Goal: Navigation & Orientation: Understand site structure

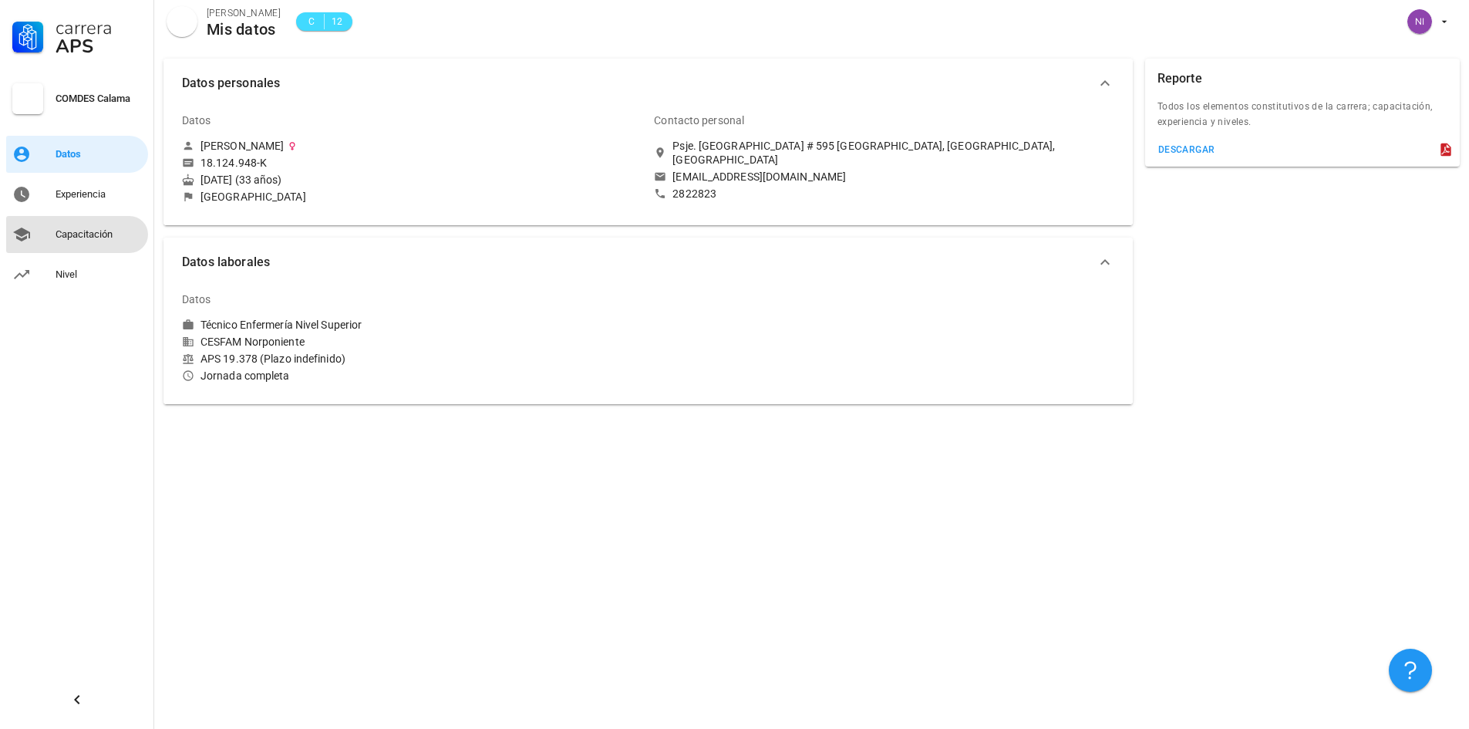
click at [97, 231] on div "Capacitación" at bounding box center [99, 234] width 86 height 12
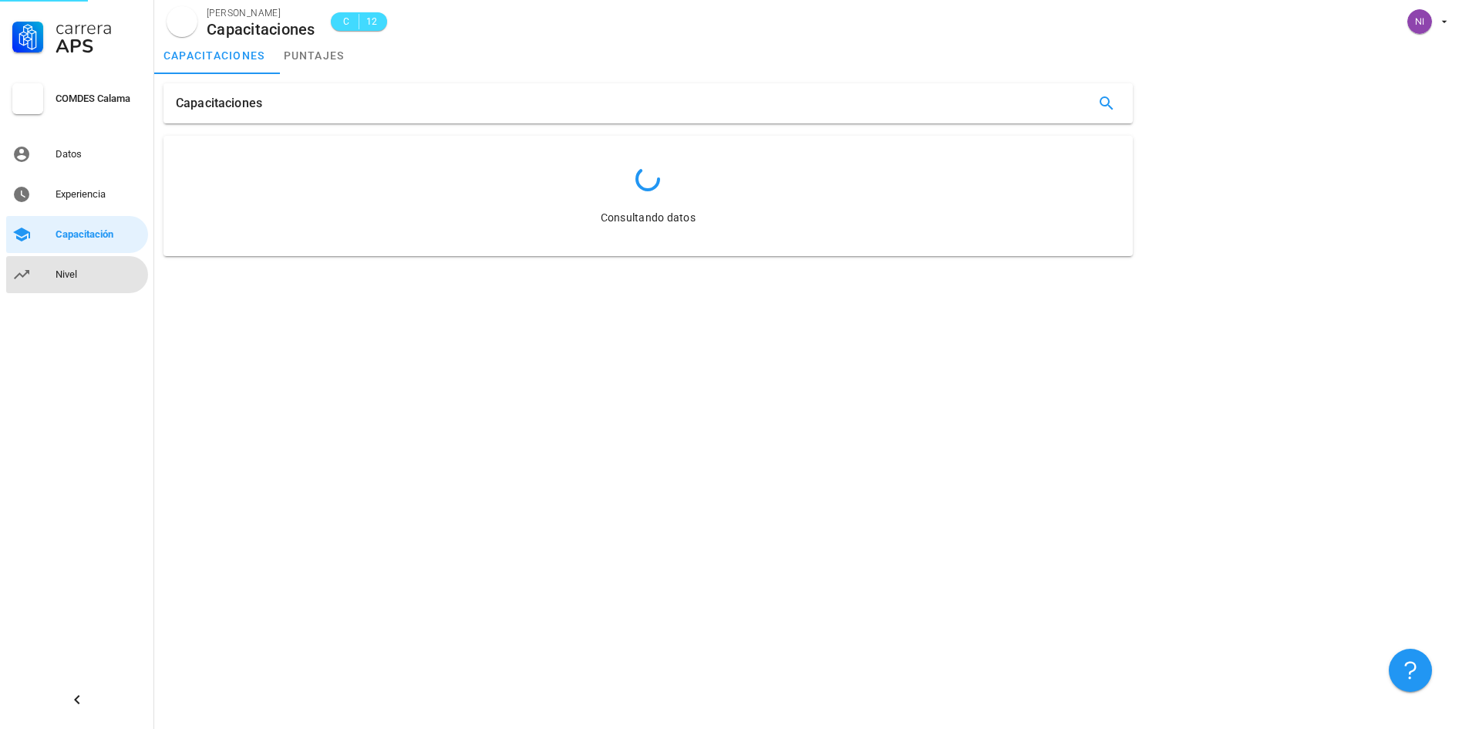
click at [87, 269] on div "Nivel" at bounding box center [99, 274] width 86 height 12
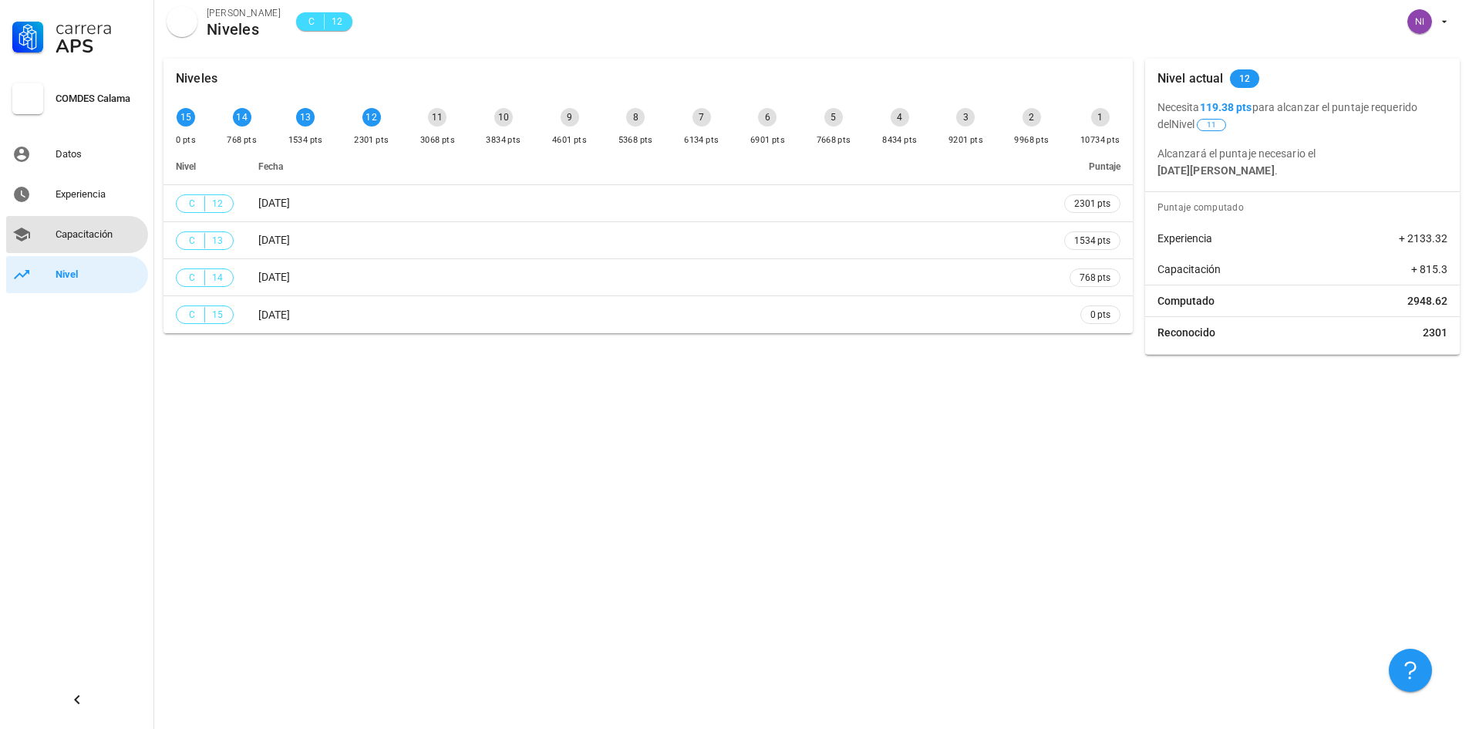
click at [88, 241] on div "Capacitación" at bounding box center [99, 234] width 86 height 25
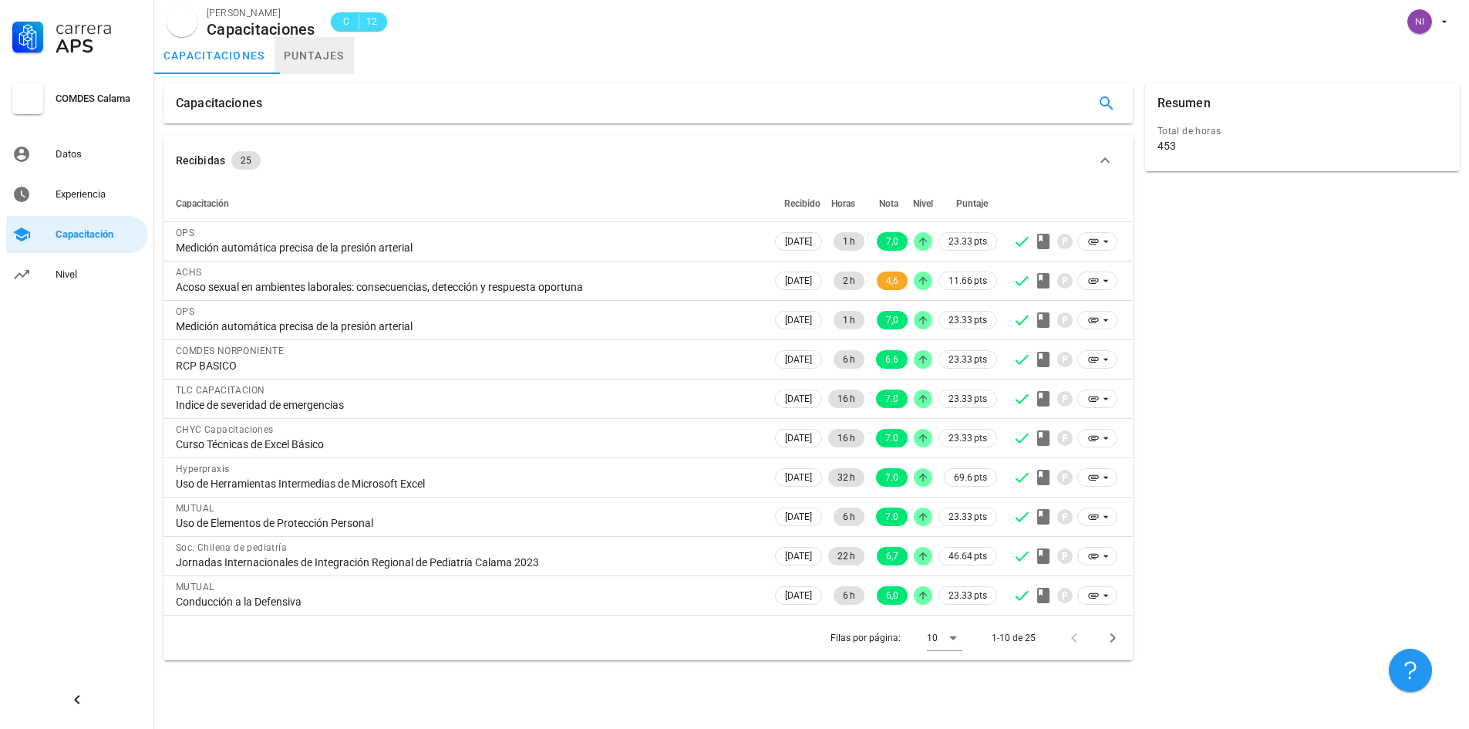
click at [328, 56] on link "puntajes" at bounding box center [314, 55] width 79 height 37
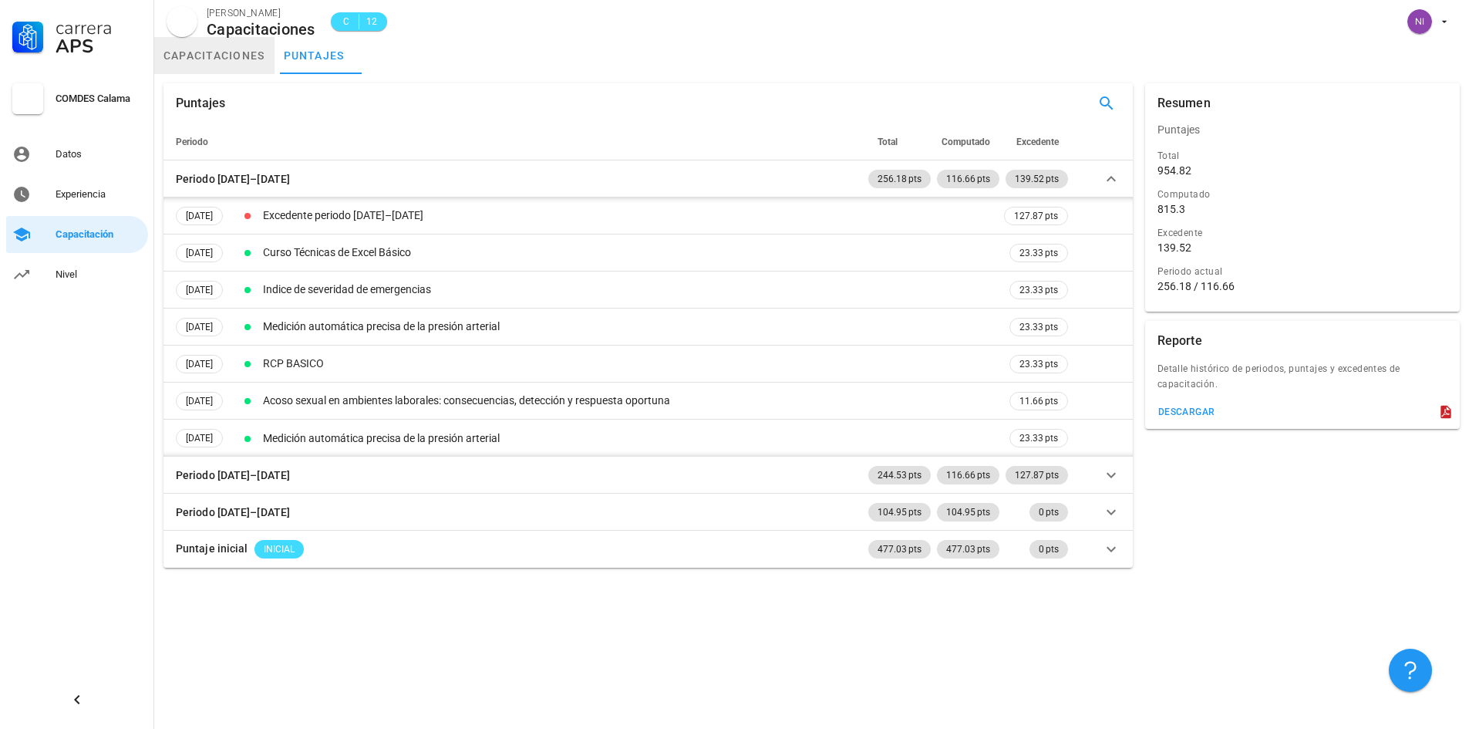
click at [251, 50] on link "capacitaciones" at bounding box center [214, 55] width 120 height 37
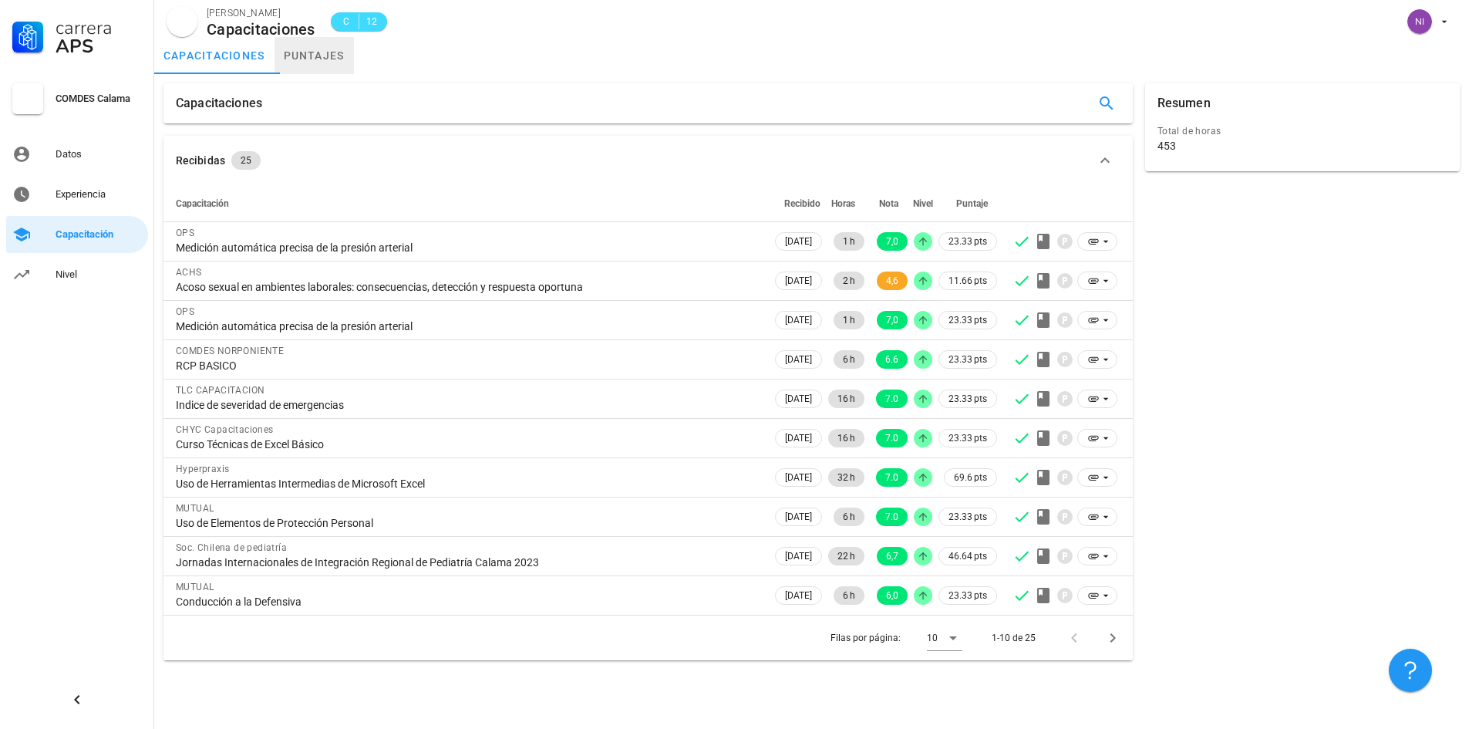
click at [316, 52] on link "puntajes" at bounding box center [314, 55] width 79 height 37
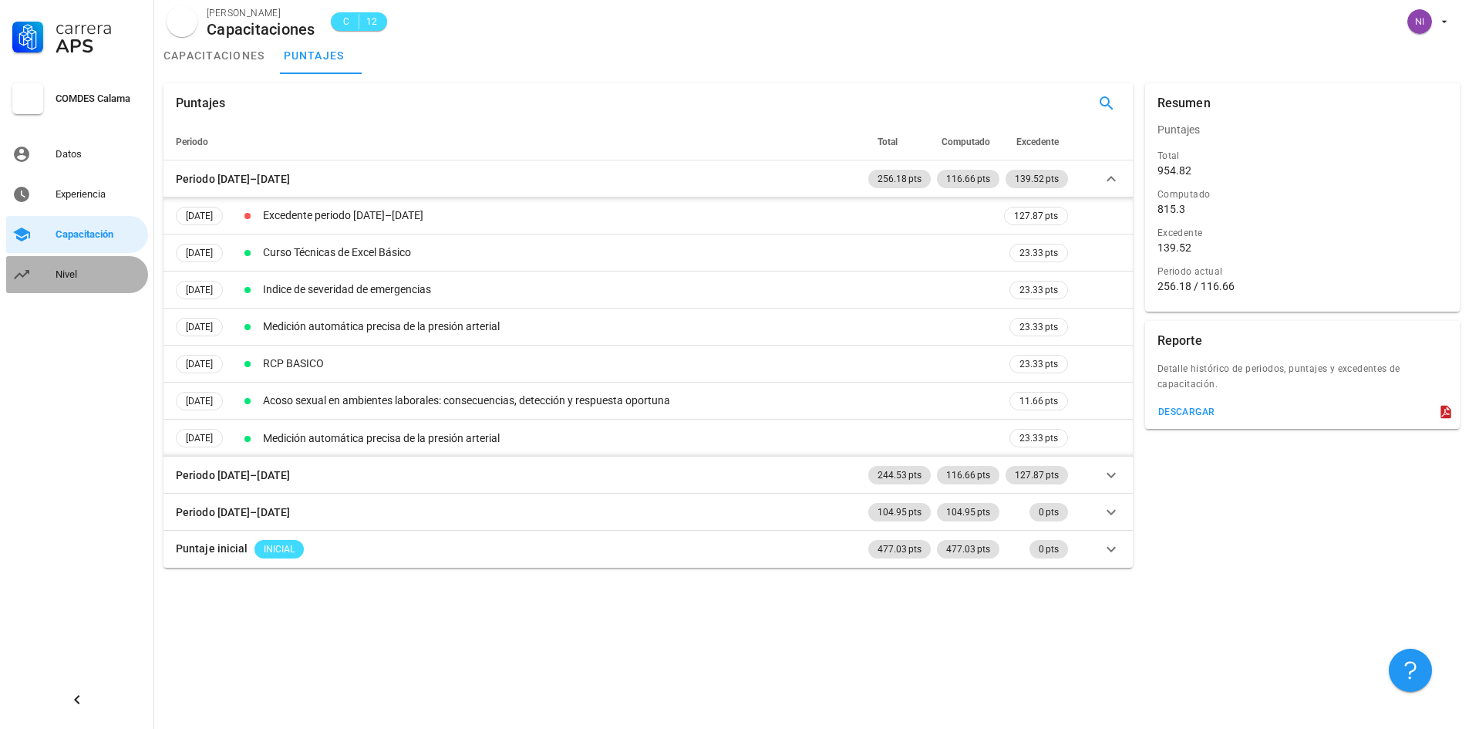
click at [89, 269] on div "Nivel" at bounding box center [99, 274] width 86 height 12
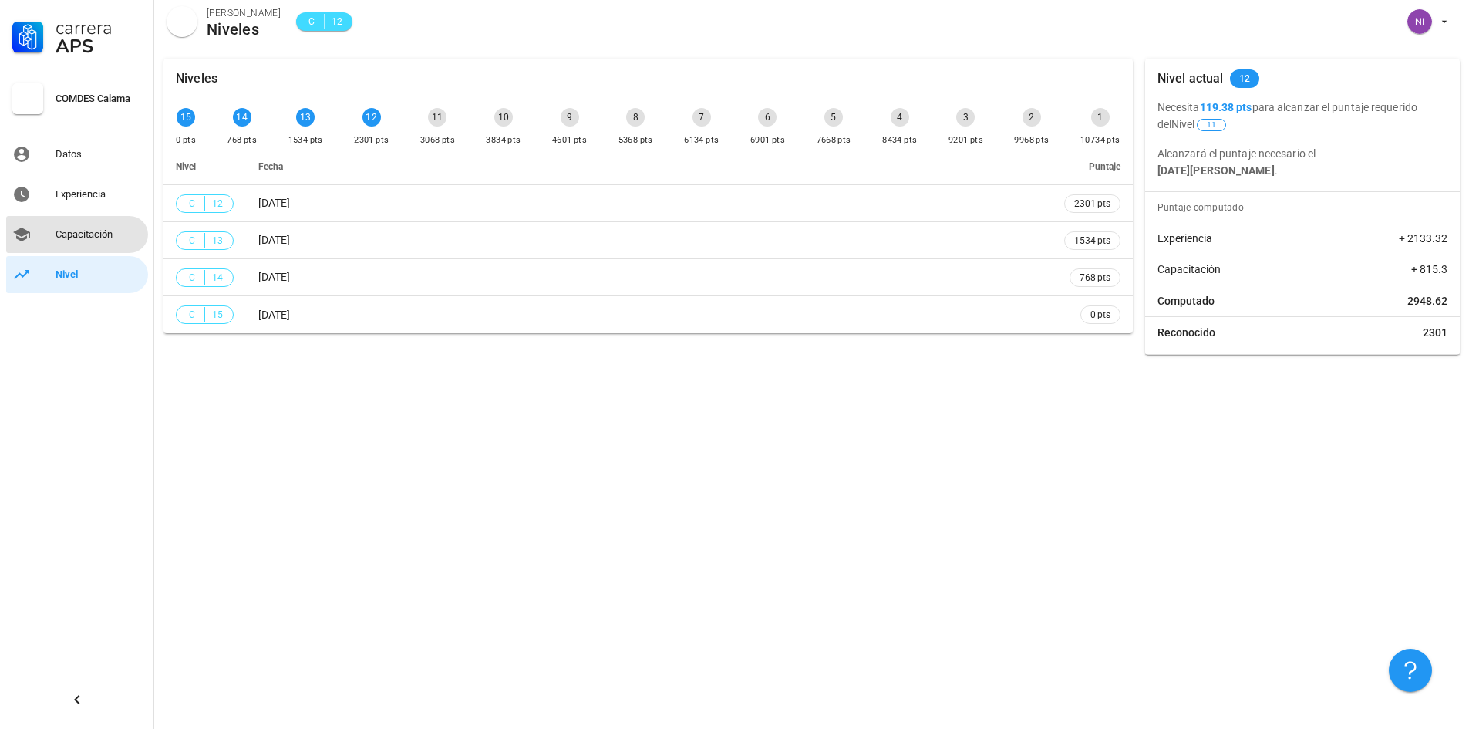
click at [95, 224] on div "Capacitación" at bounding box center [99, 234] width 86 height 25
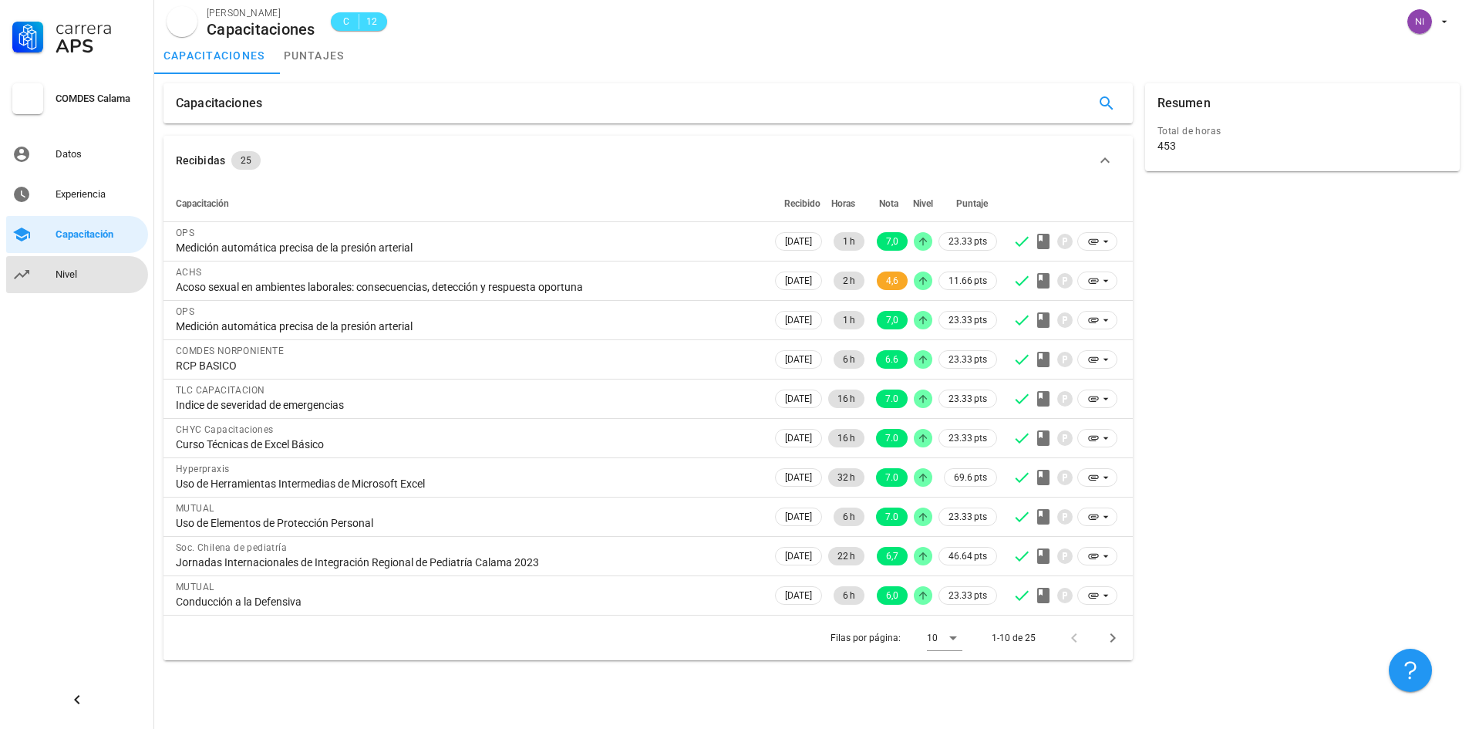
click at [48, 276] on link "Nivel" at bounding box center [77, 274] width 142 height 37
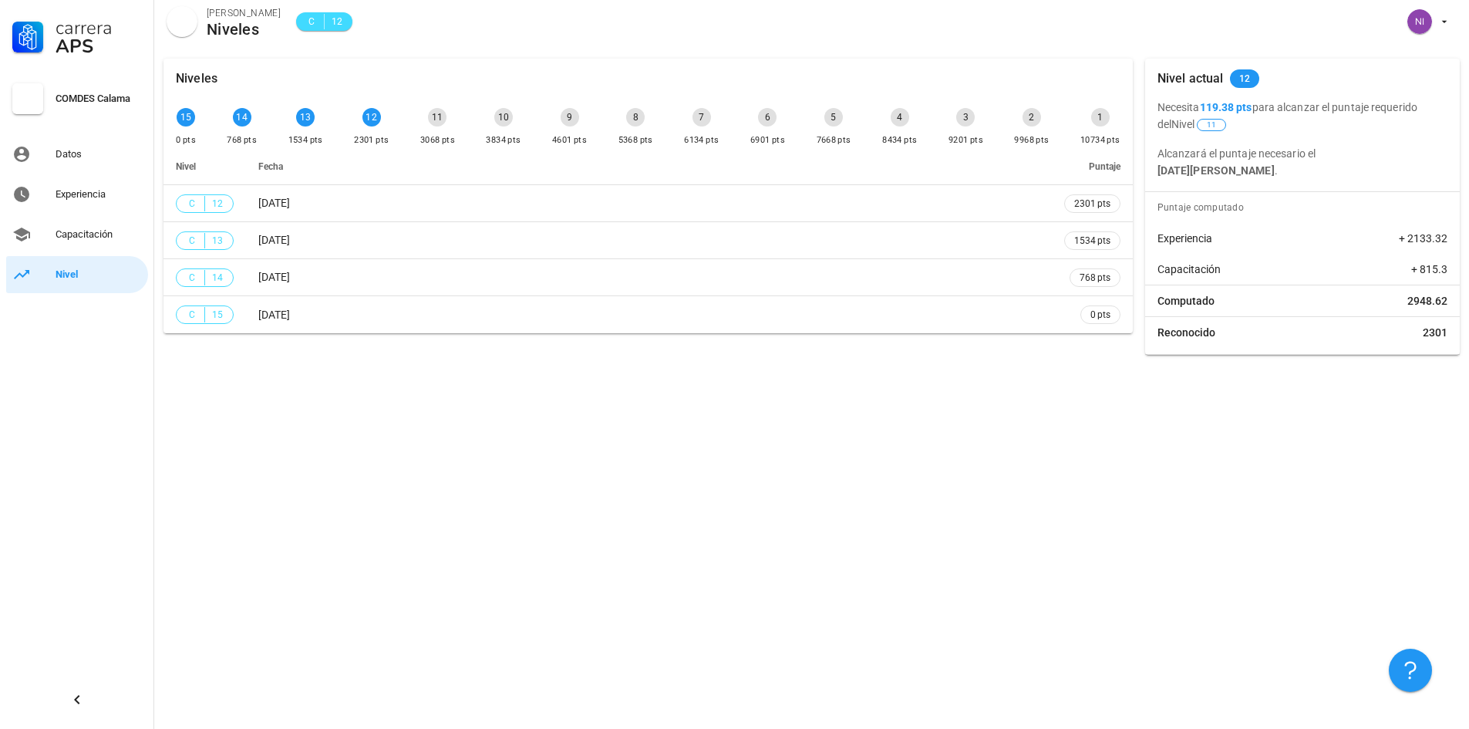
click at [1044, 549] on div "Niveles 15 0 pts 14 768 pts 13 1534 pts 12 2301 pts 11 3068 pts 10 3834 pts 9 4…" at bounding box center [811, 388] width 1315 height 679
click at [86, 237] on div "Capacitación" at bounding box center [99, 234] width 86 height 12
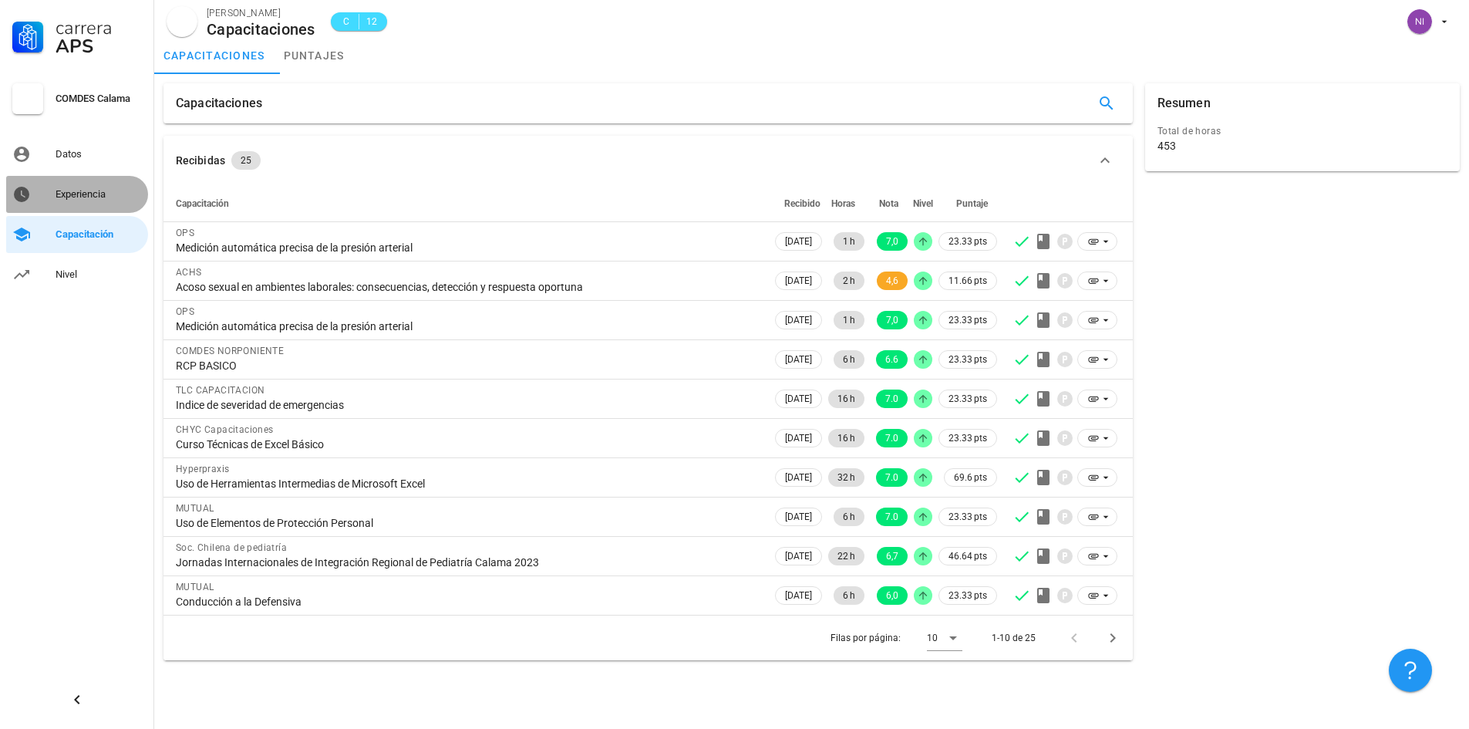
click at [83, 199] on div "Experiencia" at bounding box center [99, 194] width 86 height 12
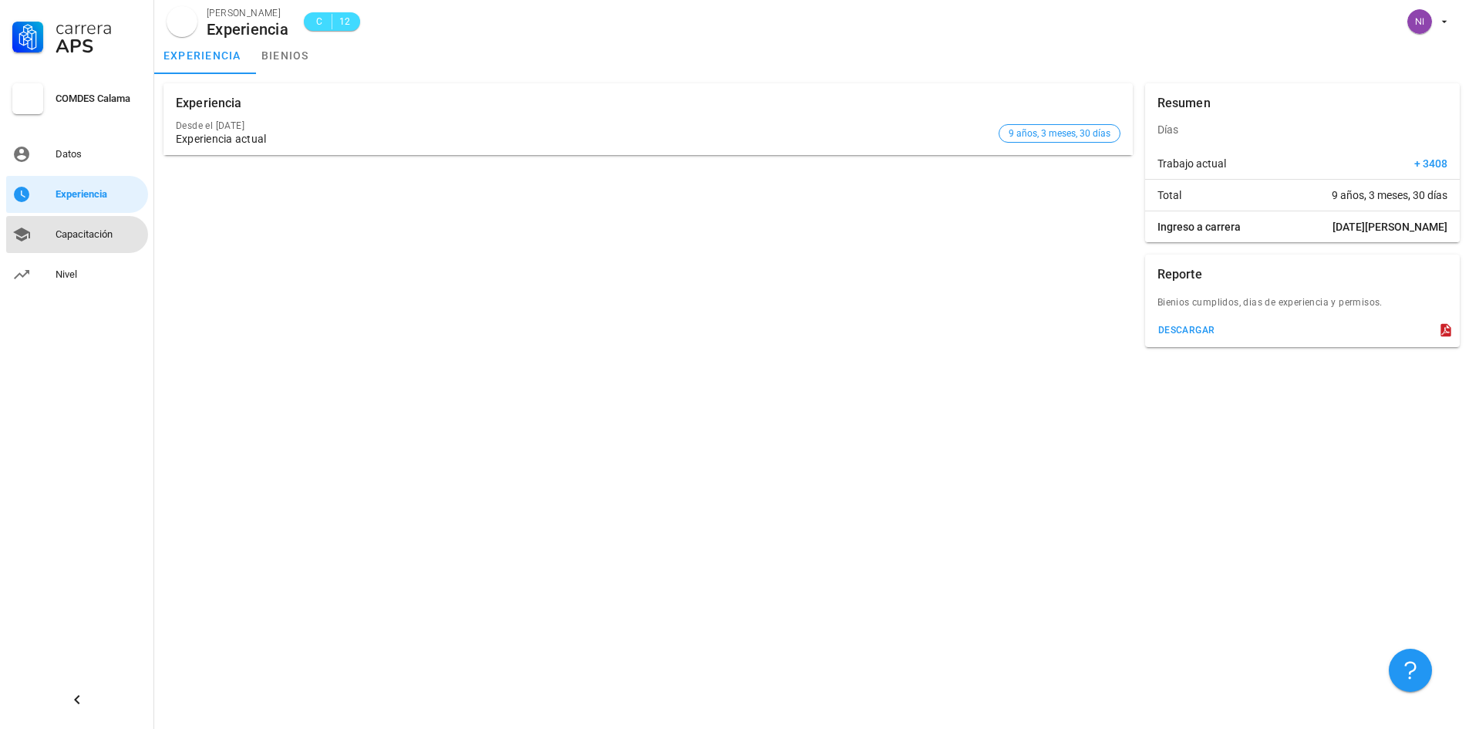
click at [79, 224] on div "Capacitación" at bounding box center [99, 234] width 86 height 25
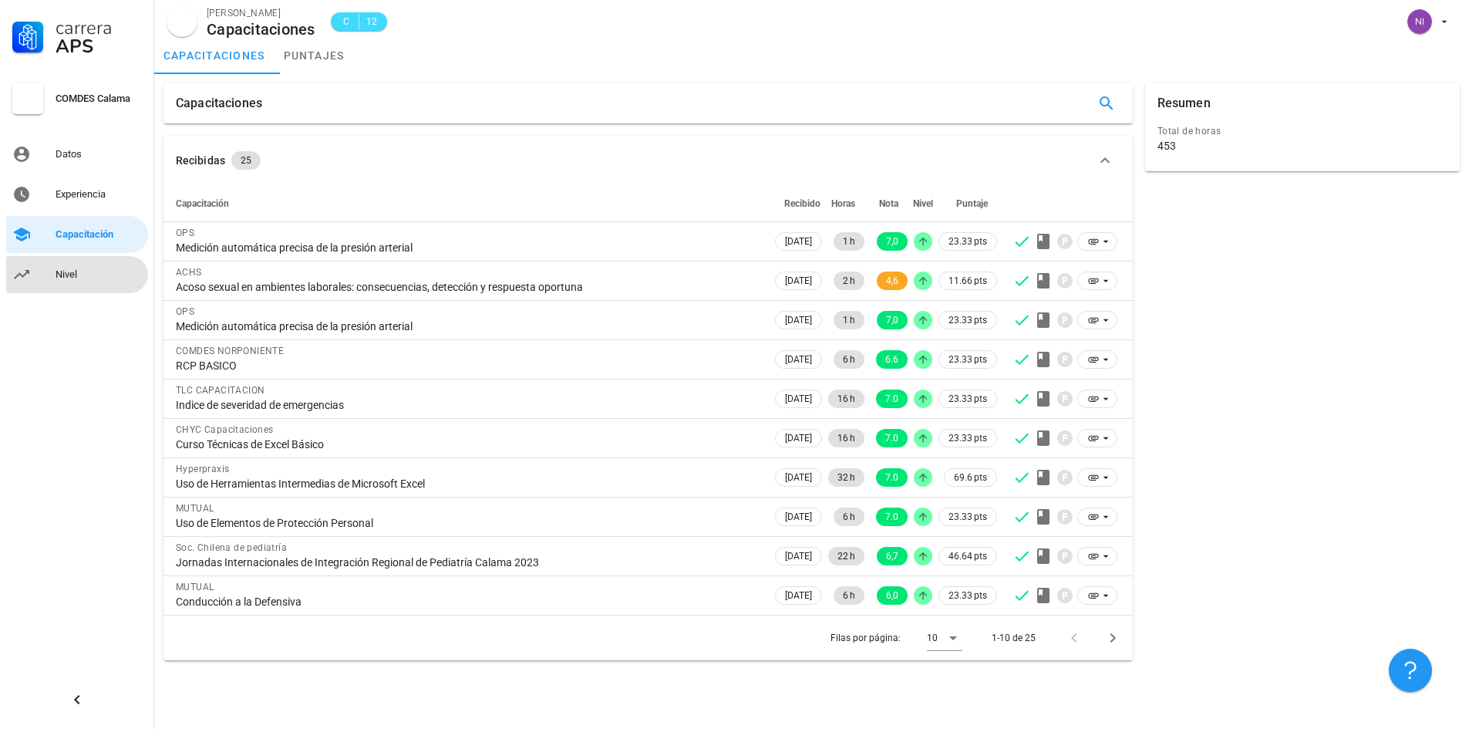
click at [92, 266] on div "Nivel" at bounding box center [99, 274] width 86 height 25
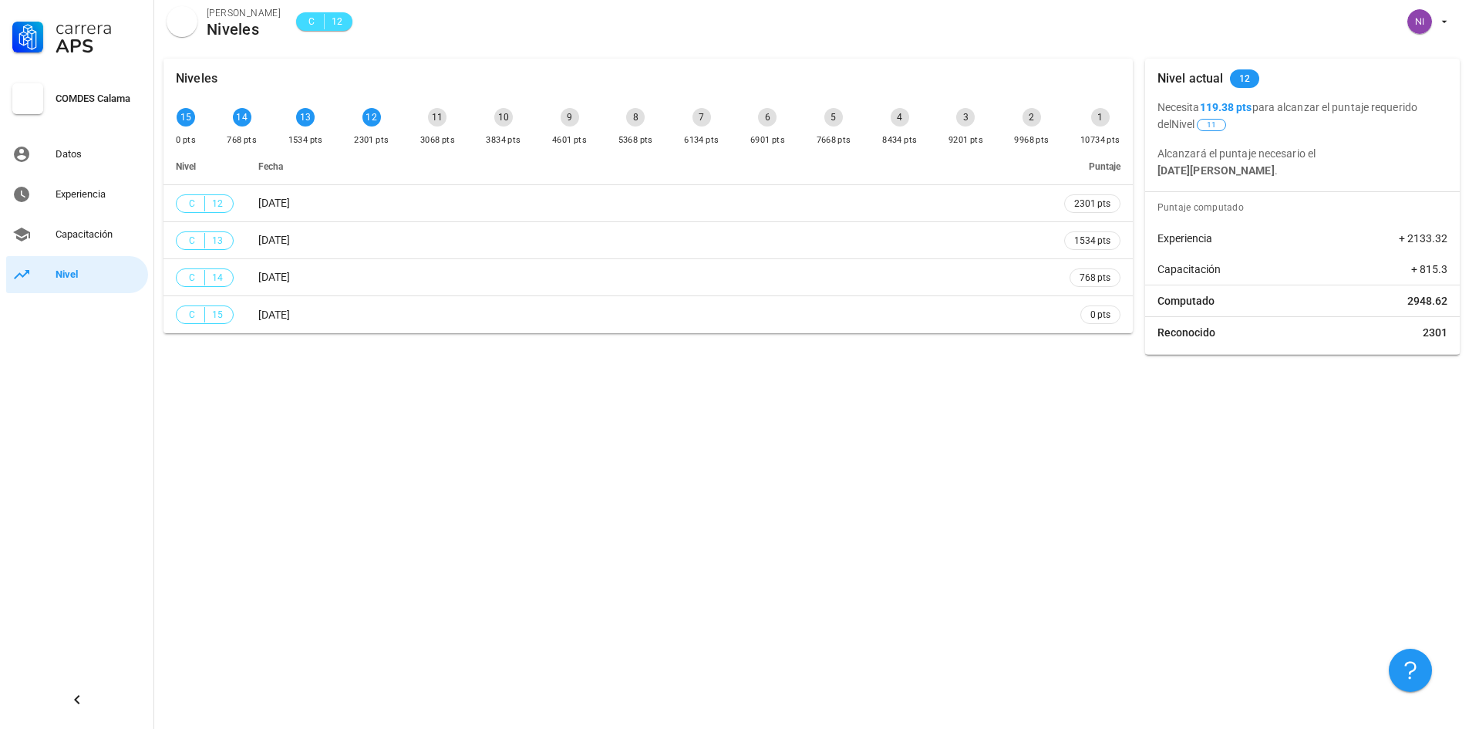
click at [485, 473] on div "Niveles 15 0 pts 14 768 pts 13 1534 pts 12 2301 pts 11 3068 pts 10 3834 pts 9 4…" at bounding box center [811, 388] width 1315 height 679
click at [441, 128] on div "11 3068 pts" at bounding box center [437, 128] width 41 height 46
click at [379, 117] on div "12" at bounding box center [371, 117] width 19 height 19
click at [88, 278] on div "Nivel" at bounding box center [99, 274] width 86 height 12
click at [74, 233] on div "Capacitación" at bounding box center [99, 234] width 86 height 12
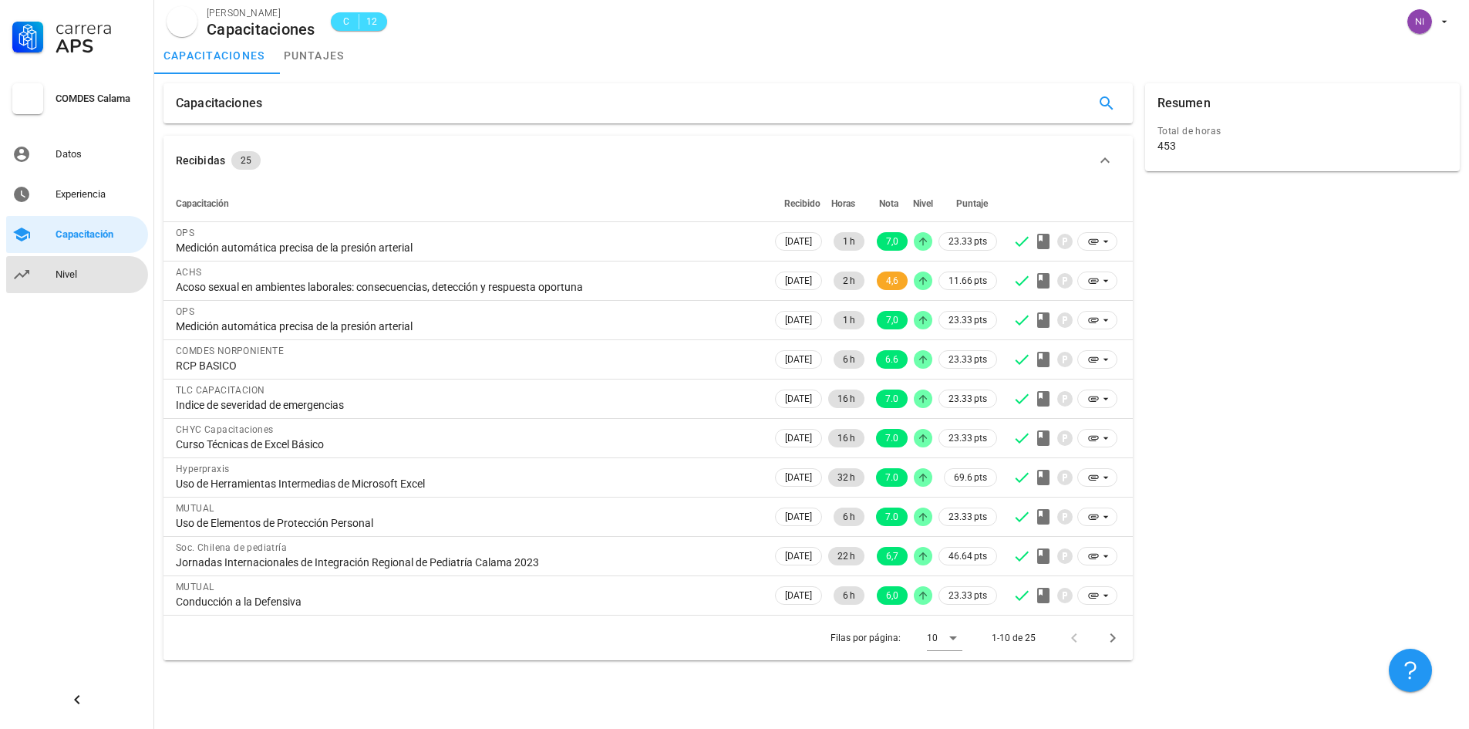
click at [93, 275] on div "Nivel" at bounding box center [99, 274] width 86 height 12
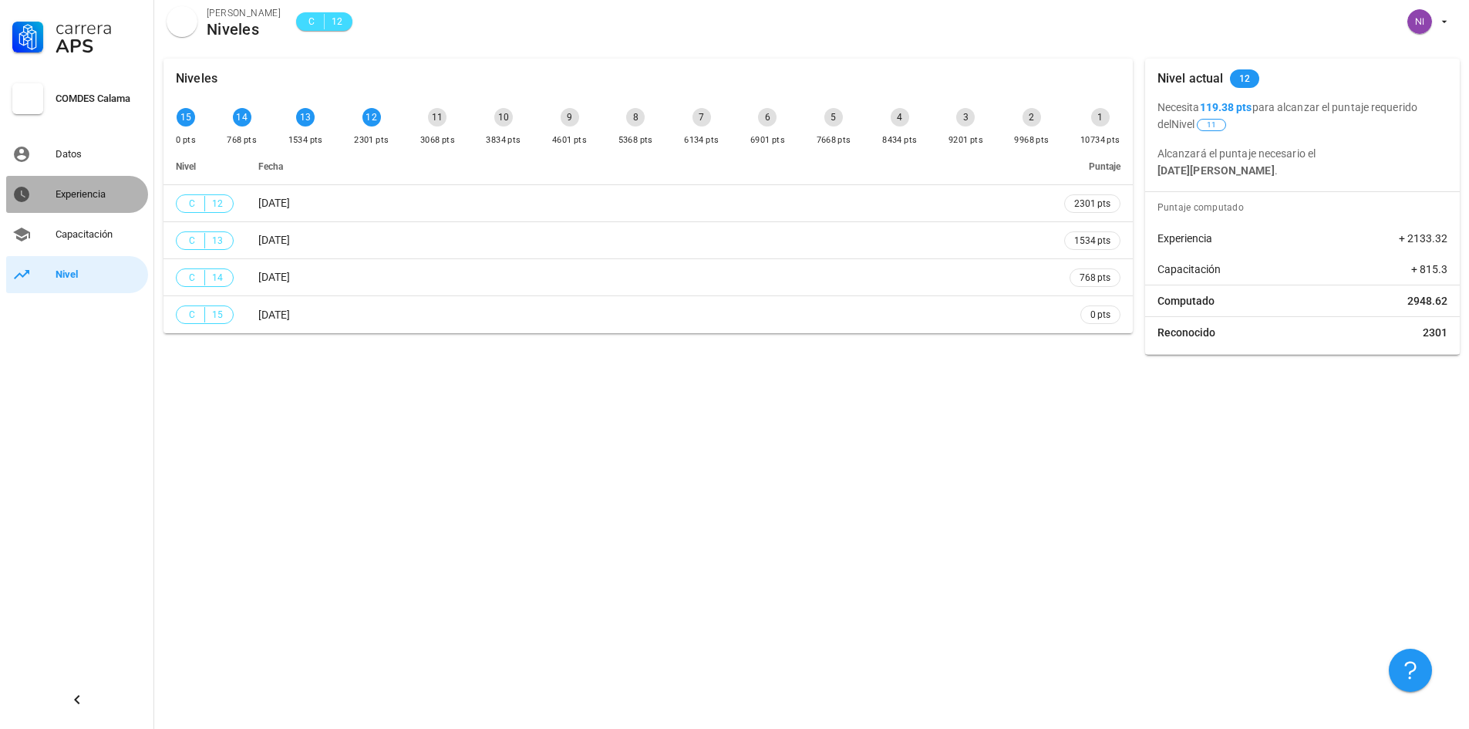
click at [83, 190] on div "Experiencia" at bounding box center [99, 194] width 86 height 12
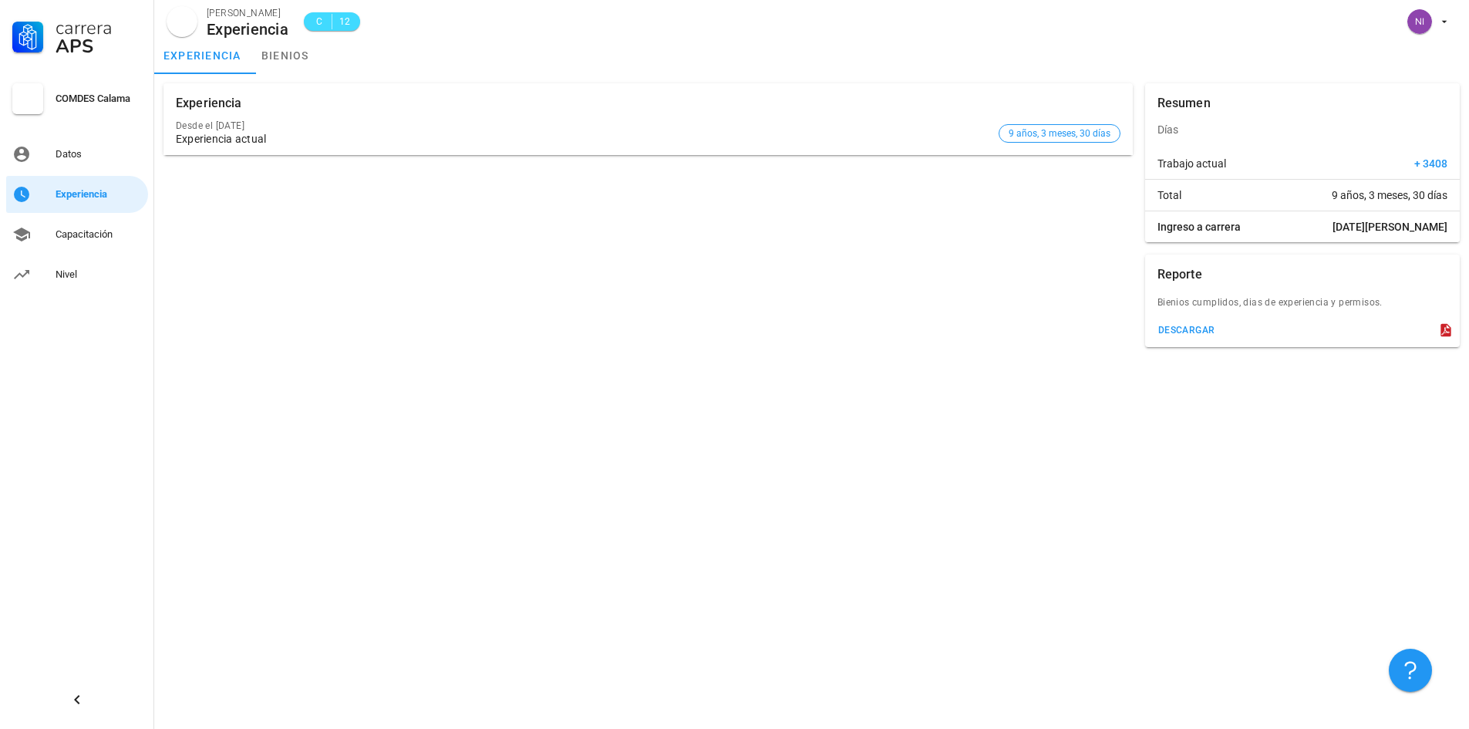
click at [222, 262] on div "Experiencia Desde el [DATE] Experiencia actual 9 años, 3 meses, 30 días" at bounding box center [648, 215] width 982 height 276
